Goal: Transaction & Acquisition: Purchase product/service

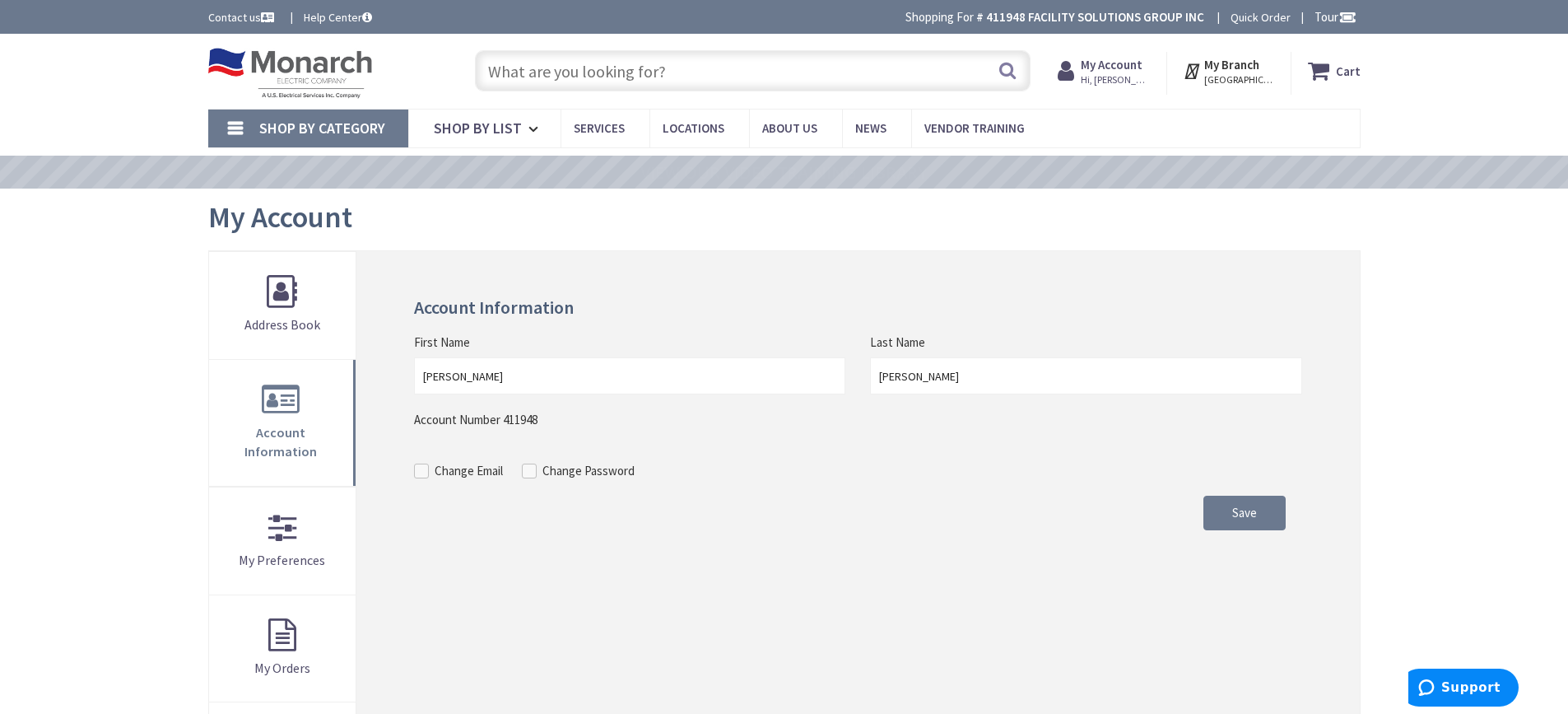
click at [568, 55] on input "text" at bounding box center [753, 70] width 556 height 41
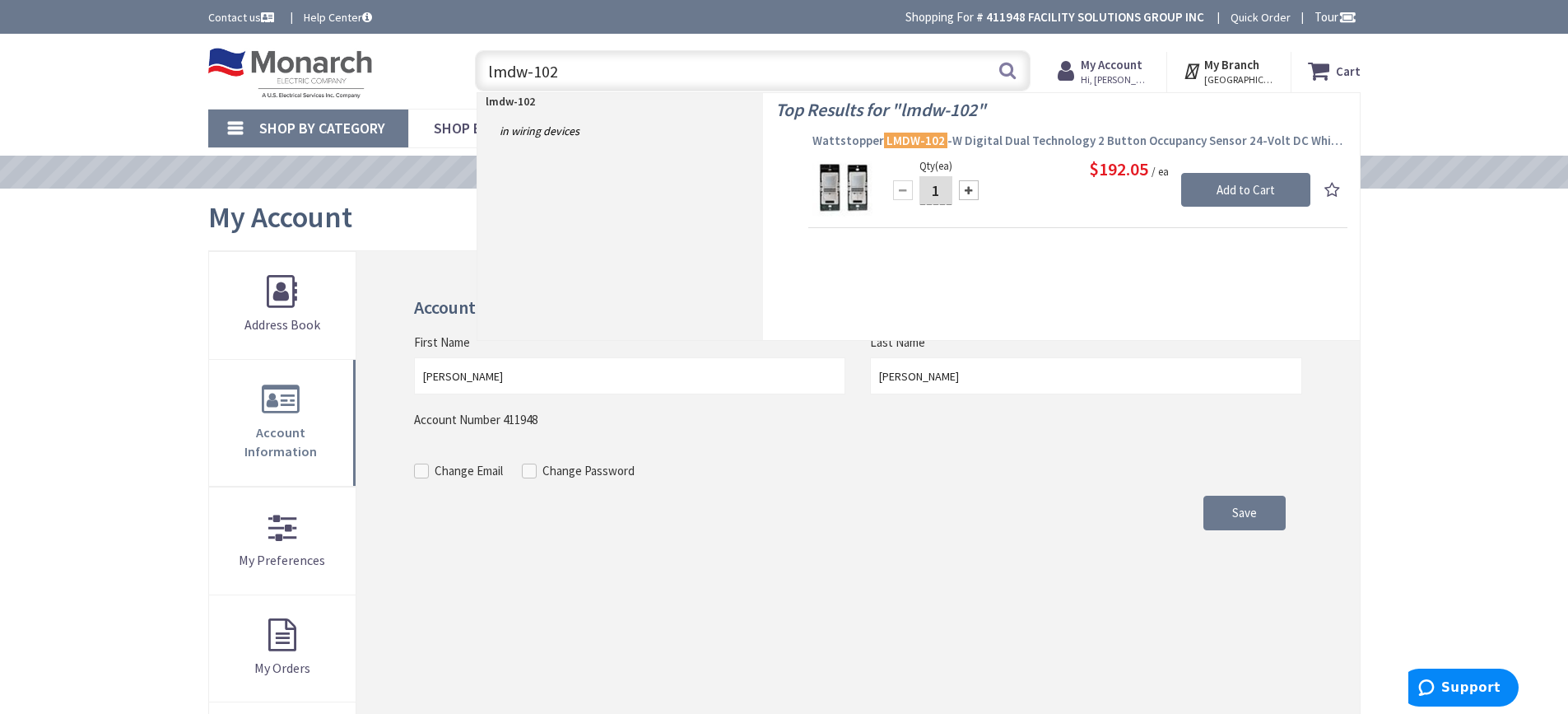
type input "lmdw-102"
click at [982, 143] on span "Wattstopper LMDW-102 -W Digital Dual Technology 2 Button Occupancy Sensor 24-Vo…" at bounding box center [1078, 140] width 531 height 16
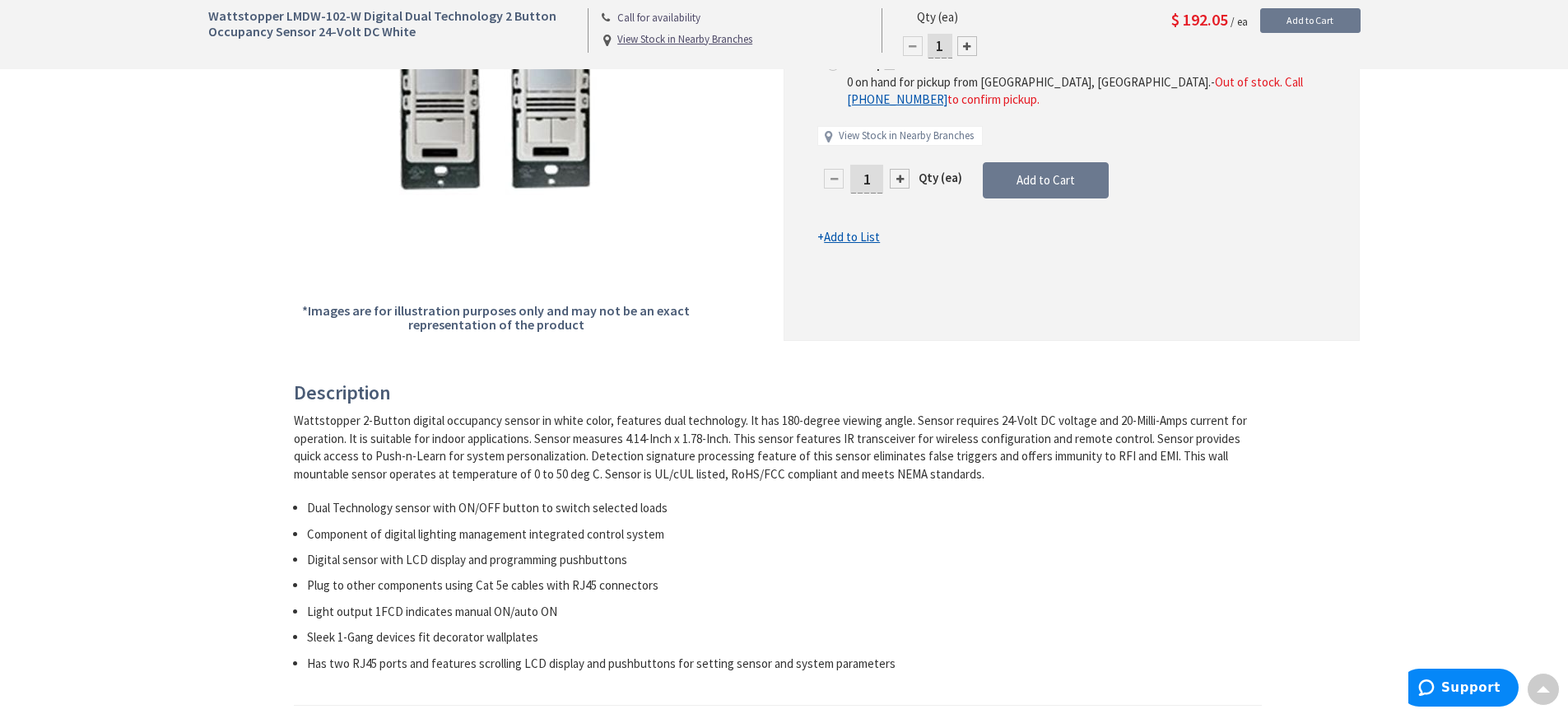
scroll to position [412, 0]
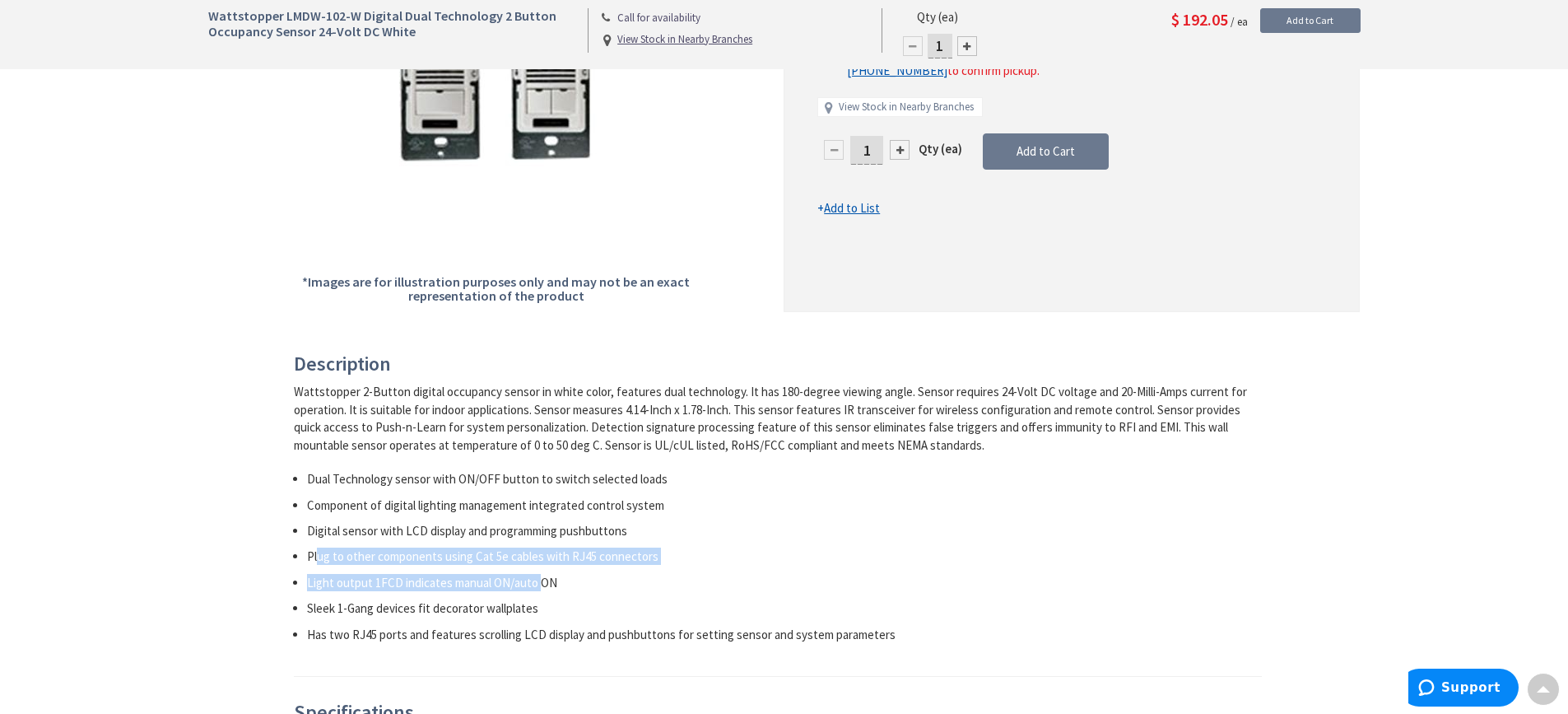
drag, startPoint x: 316, startPoint y: 562, endPoint x: 549, endPoint y: 565, distance: 233.0
click at [547, 565] on ul "Dual Technology sensor with ON/OFF button to switch selected loads Component of…" at bounding box center [779, 556] width 969 height 173
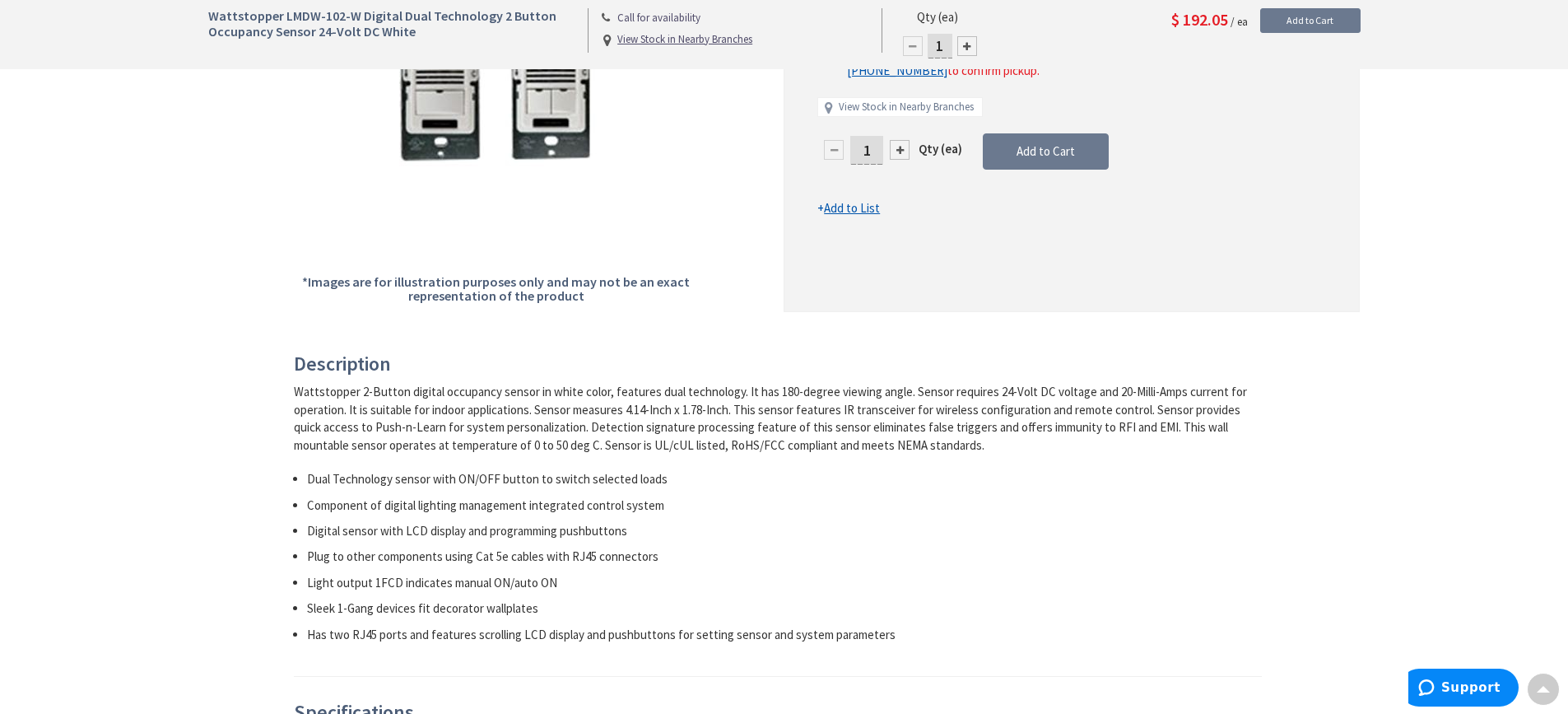
click at [570, 565] on ul "Dual Technology sensor with ON/OFF button to switch selected loads Component of…" at bounding box center [779, 556] width 969 height 173
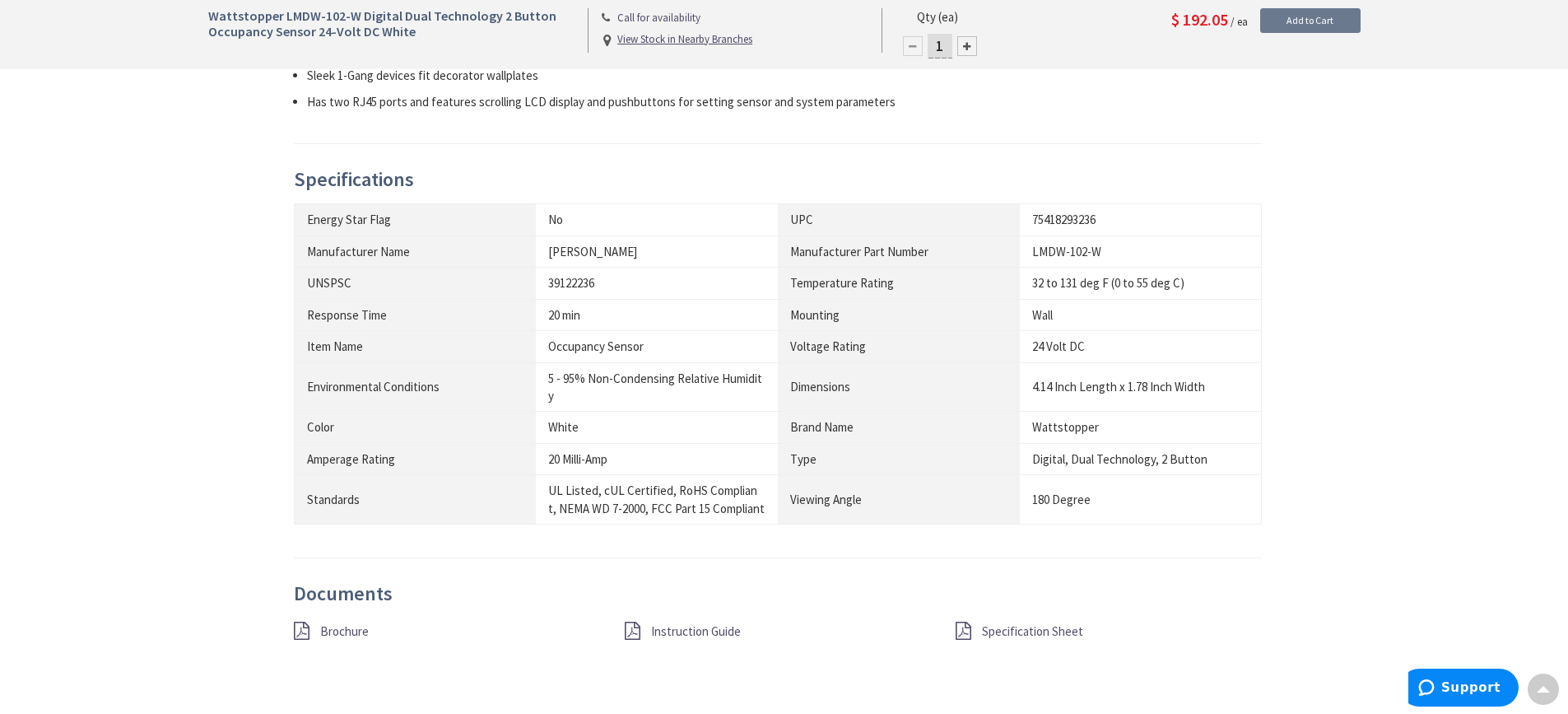
scroll to position [576, 0]
